Goal: Complete application form

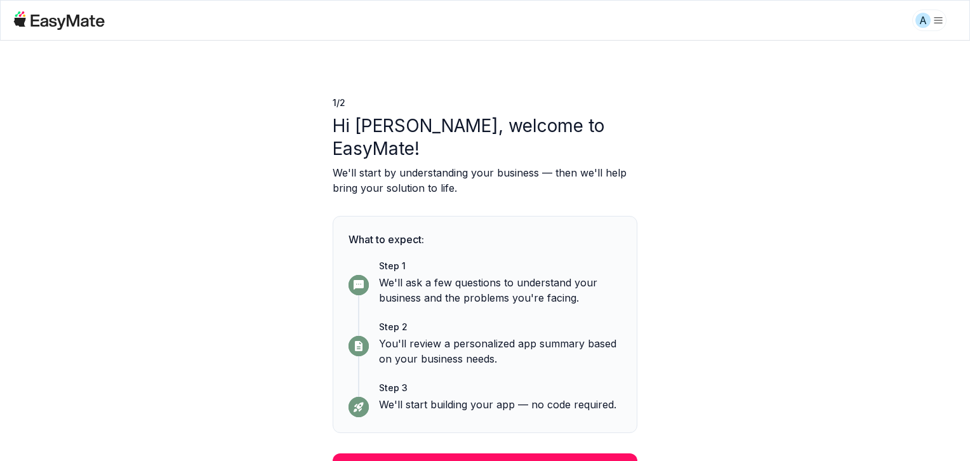
click at [508, 453] on button "Continue" at bounding box center [485, 469] width 305 height 33
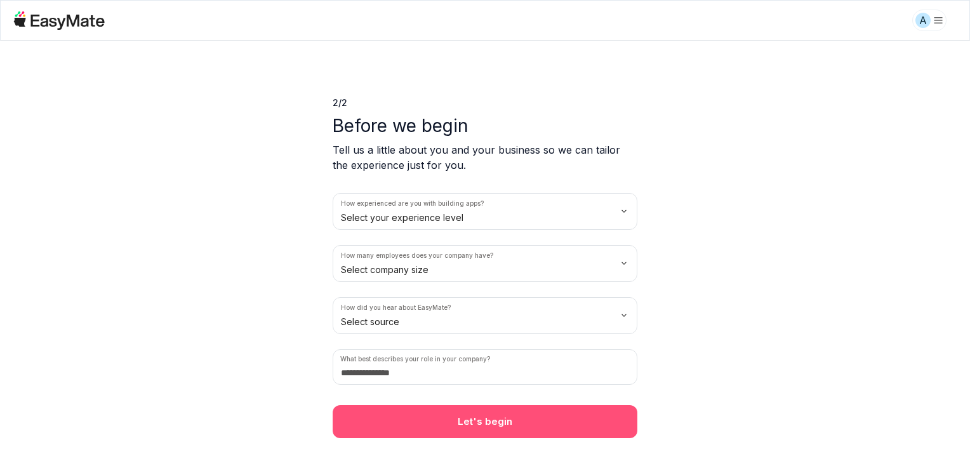
click at [536, 425] on button "Let's begin" at bounding box center [485, 421] width 305 height 33
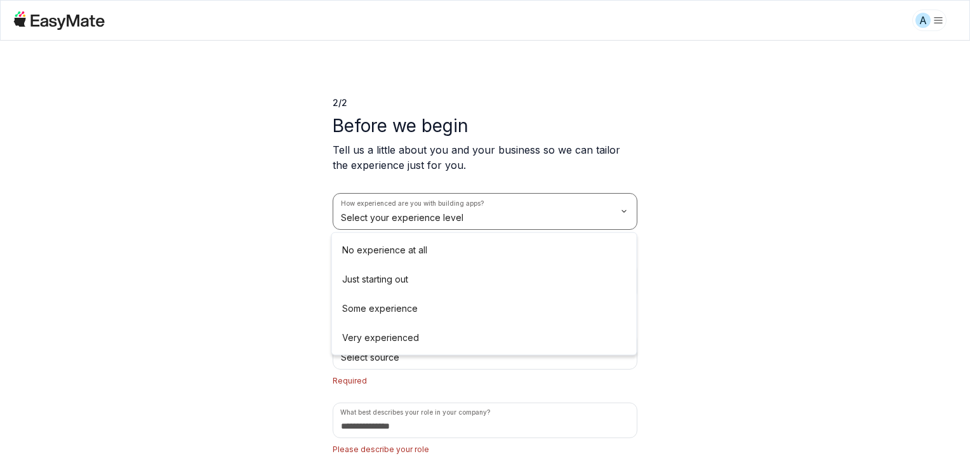
click at [407, 217] on html "A 2 / 2 Before we begin Tell us a little about you and your business so we can …" at bounding box center [485, 230] width 970 height 461
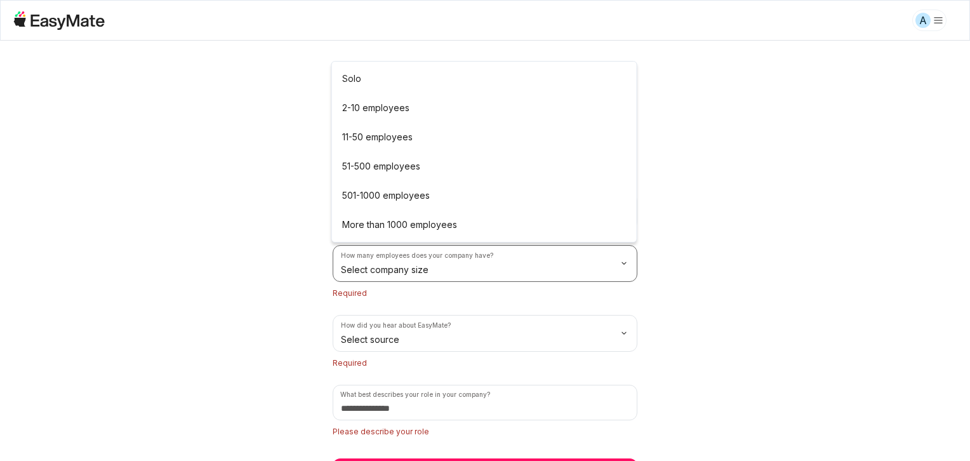
click at [401, 267] on html "A 2 / 2 Before we begin Tell us a little about you and your business so we can …" at bounding box center [485, 230] width 970 height 461
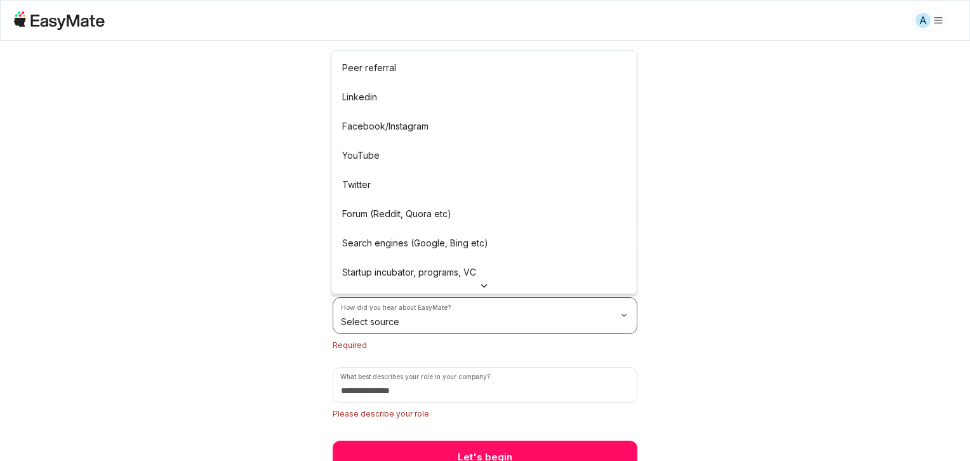
click at [404, 320] on html "A 2 / 2 Before we begin Tell us a little about you and your business so we can …" at bounding box center [485, 230] width 970 height 461
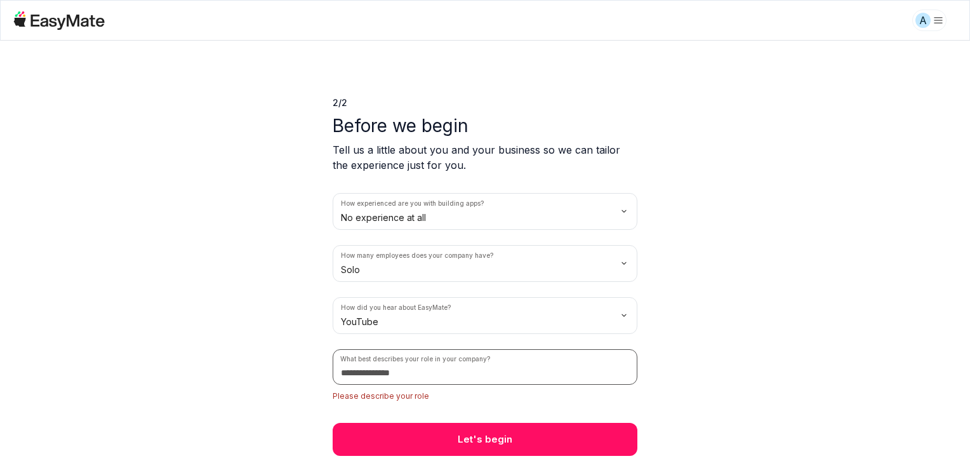
click at [430, 372] on input at bounding box center [485, 367] width 305 height 36
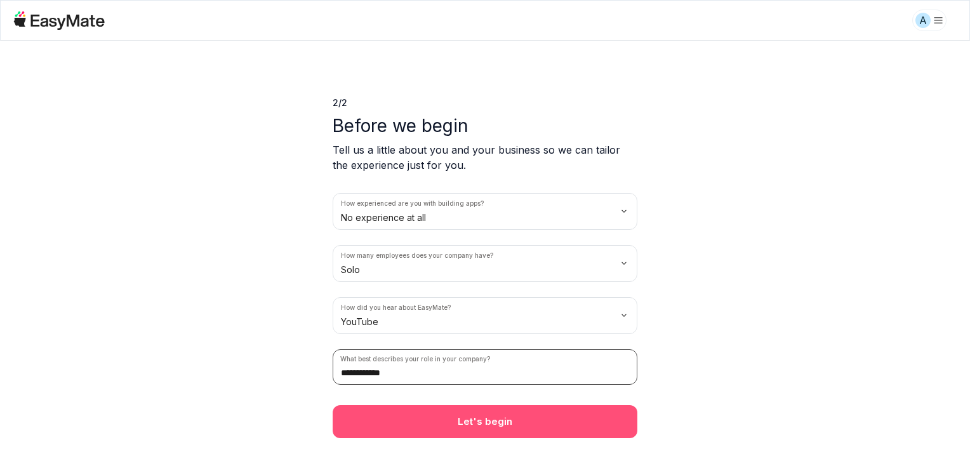
type input "**********"
click at [459, 416] on button "Let's begin" at bounding box center [485, 421] width 305 height 33
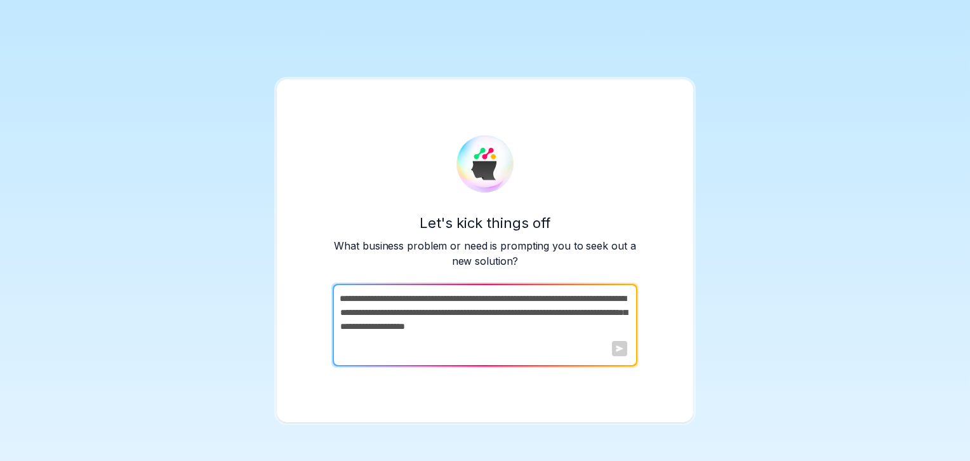
click at [536, 319] on textarea at bounding box center [484, 325] width 302 height 83
